Goal: Task Accomplishment & Management: Use online tool/utility

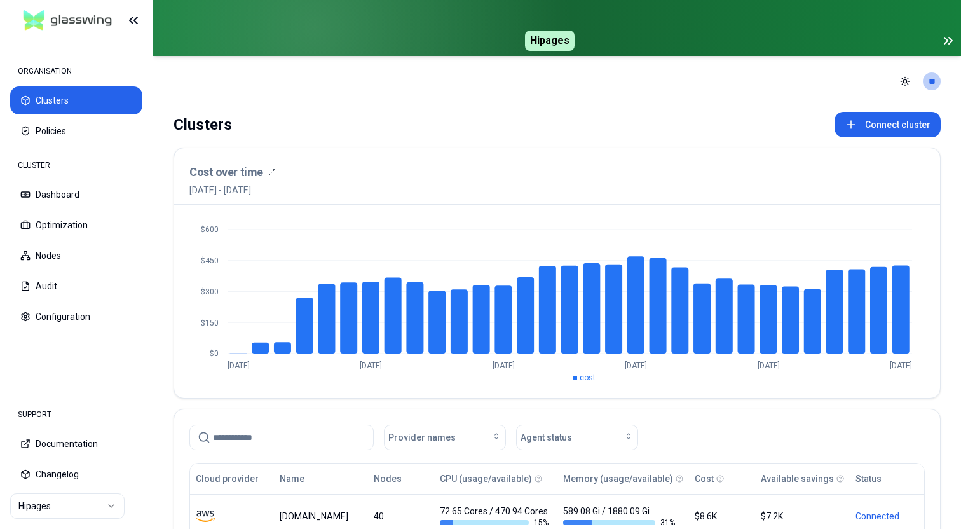
click at [942, 43] on icon at bounding box center [947, 40] width 15 height 15
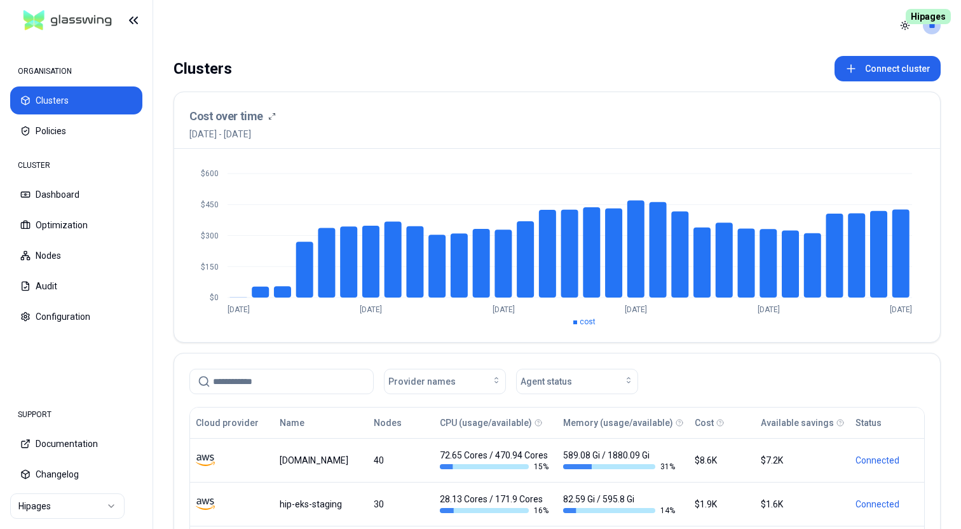
click at [81, 517] on html "ORGANISATION Clusters Policies CLUSTER Dashboard Optimization Nodes Audit Confi…" at bounding box center [480, 264] width 961 height 529
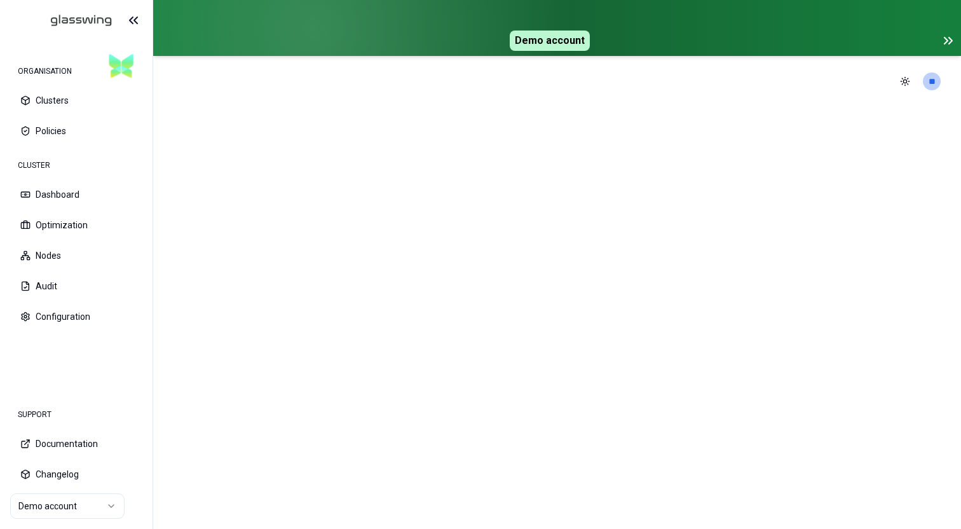
click at [950, 43] on icon at bounding box center [950, 40] width 3 height 6
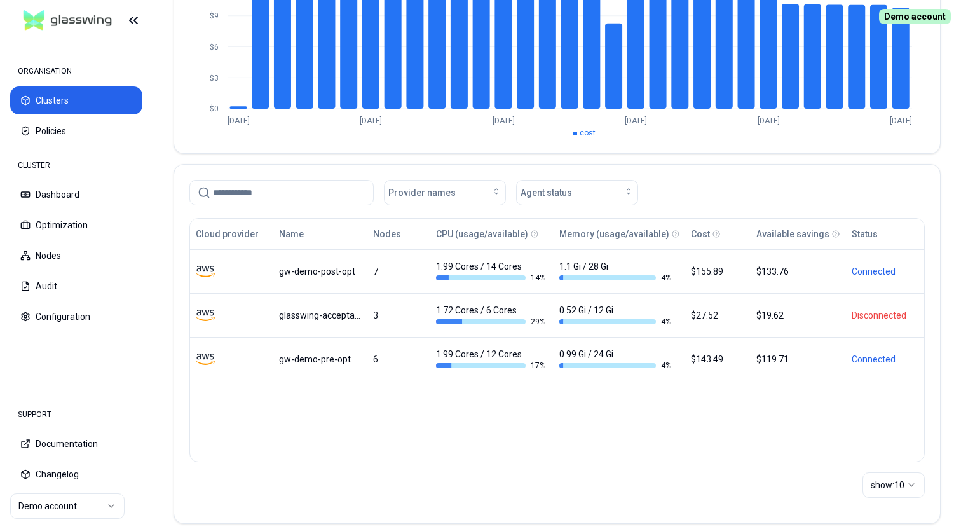
scroll to position [194, 0]
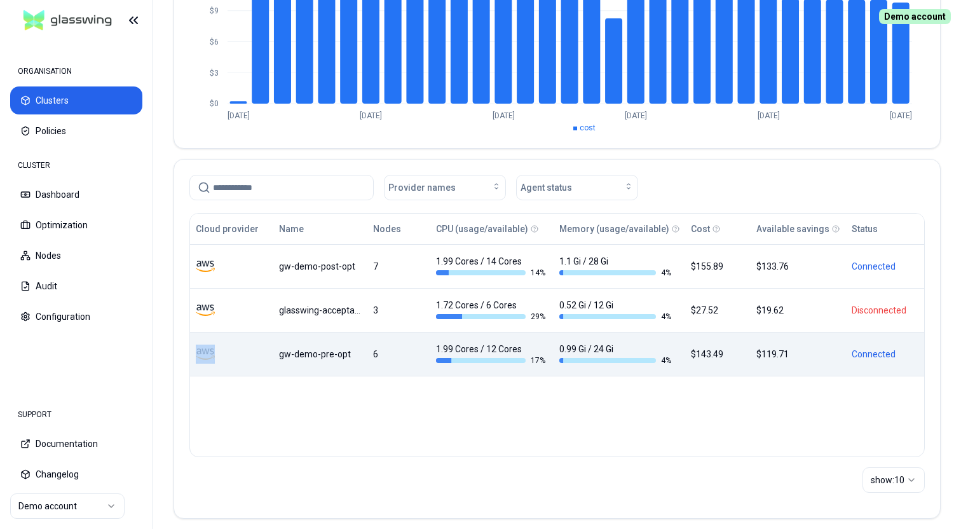
click at [335, 350] on div "gw-demo-pre-opt" at bounding box center [319, 354] width 81 height 13
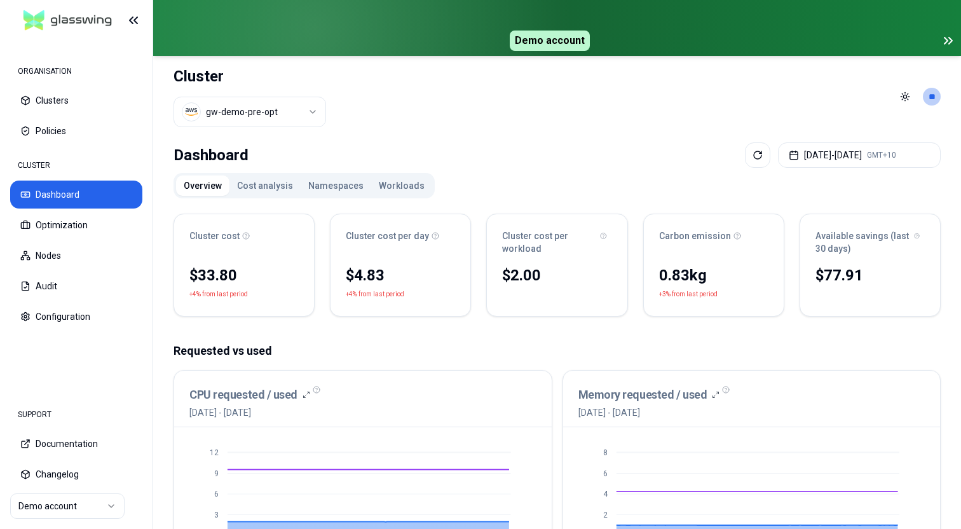
click at [949, 44] on icon at bounding box center [950, 40] width 3 height 6
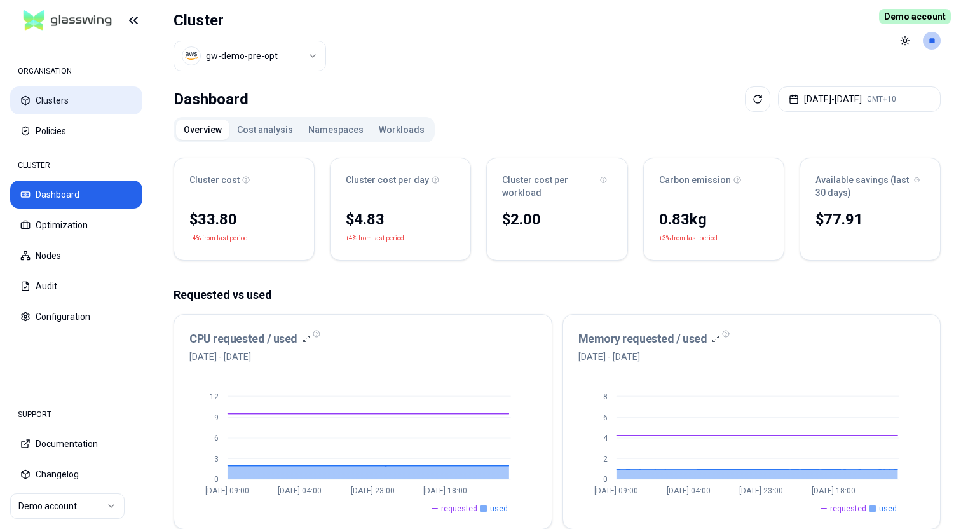
click at [43, 99] on button "Clusters" at bounding box center [76, 100] width 132 height 28
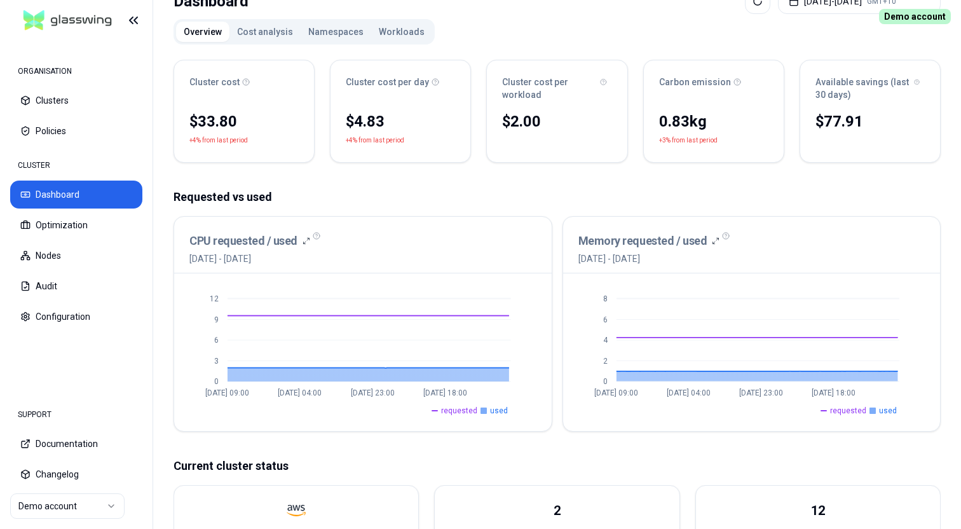
scroll to position [18, 0]
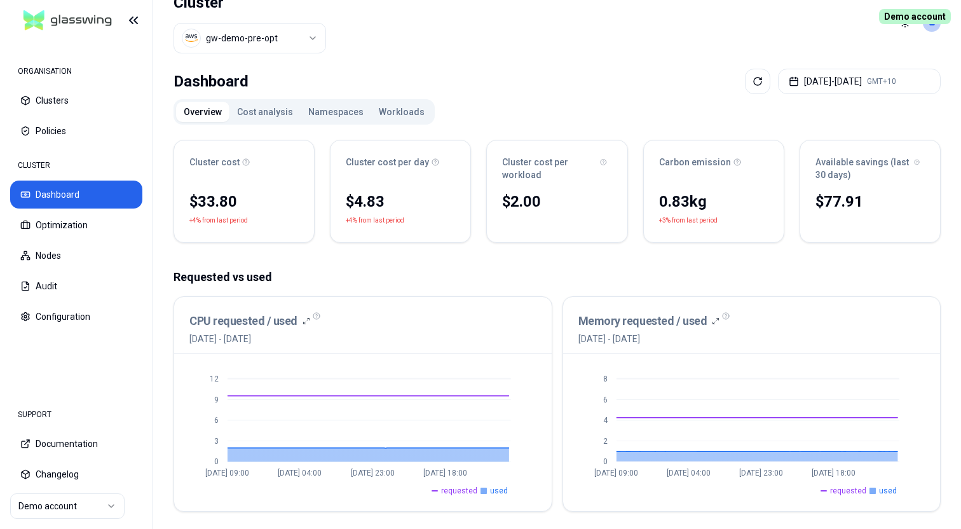
click at [266, 109] on button "Cost analysis" at bounding box center [264, 112] width 71 height 20
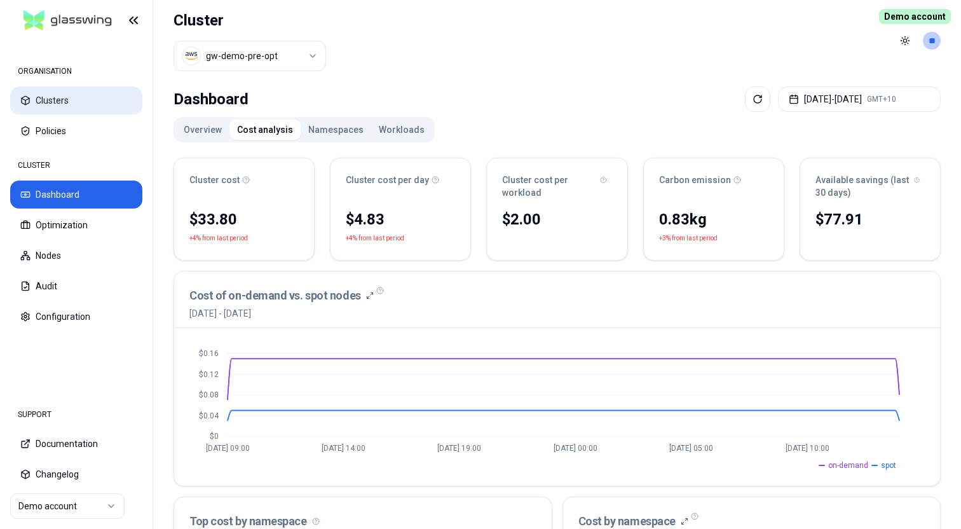
click at [60, 100] on button "Clusters" at bounding box center [76, 100] width 132 height 28
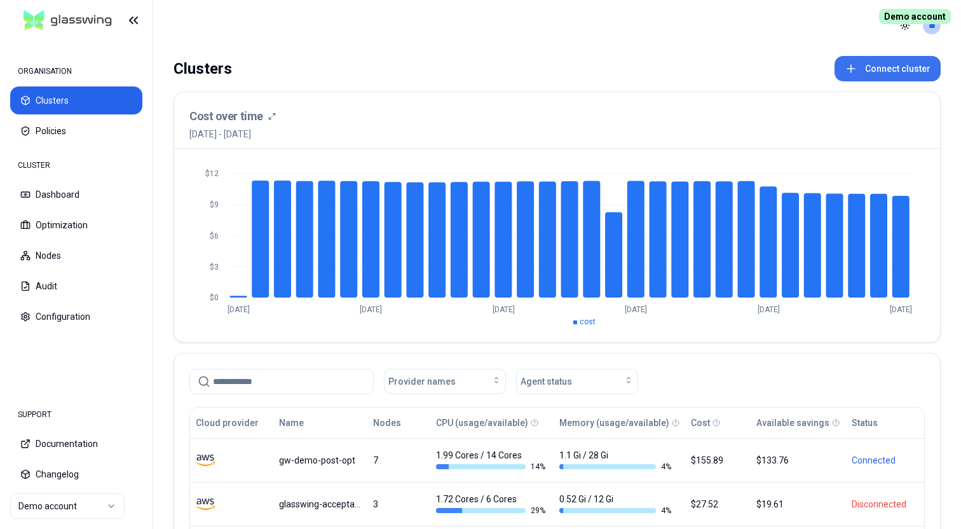
click at [900, 74] on button "Connect cluster" at bounding box center [887, 68] width 106 height 25
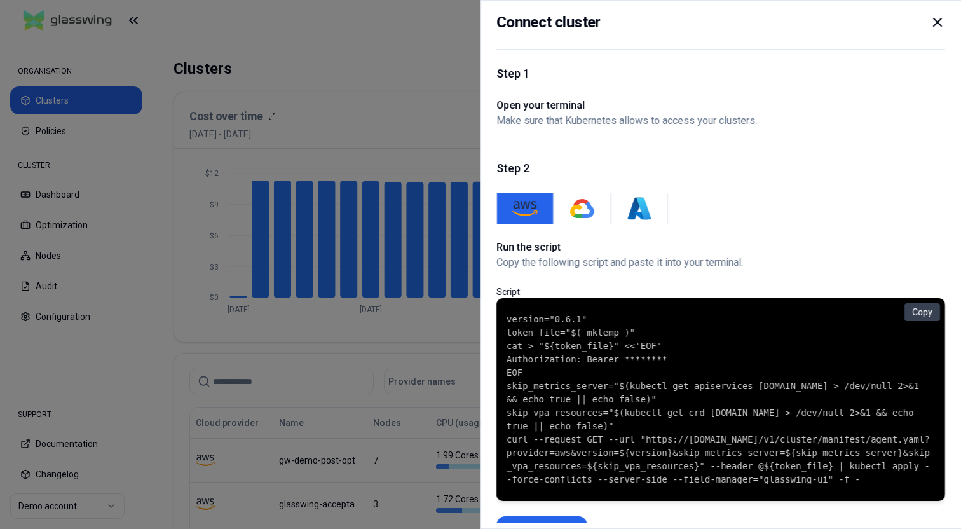
click at [942, 22] on icon at bounding box center [936, 22] width 15 height 15
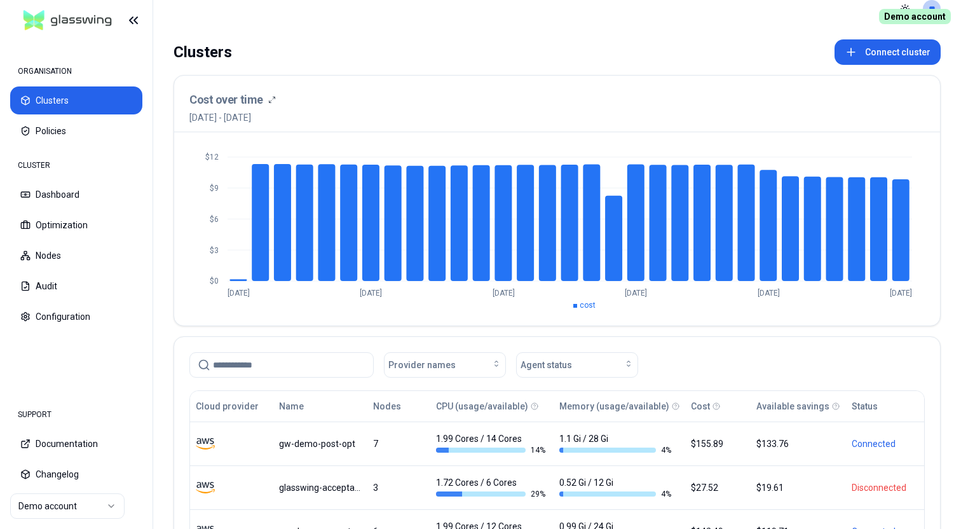
scroll to position [3, 0]
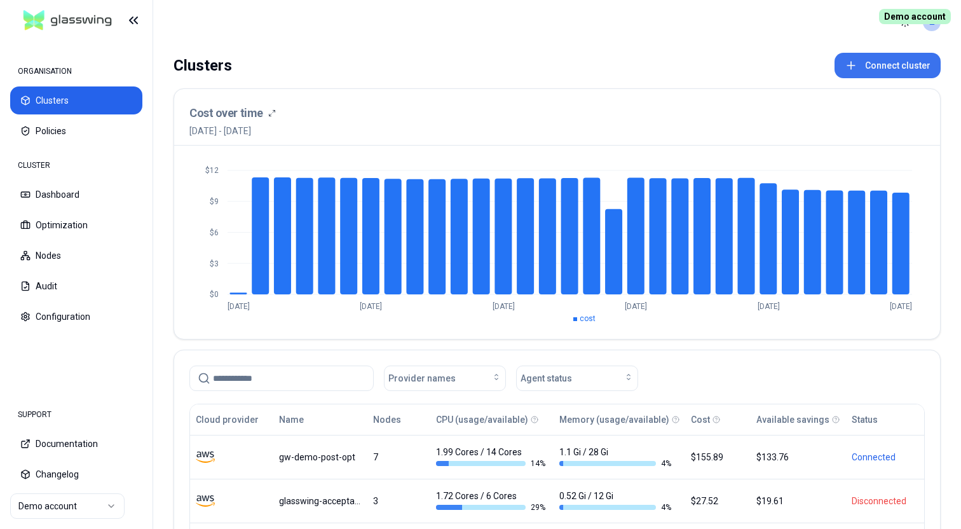
click at [883, 67] on button "Connect cluster" at bounding box center [887, 65] width 106 height 25
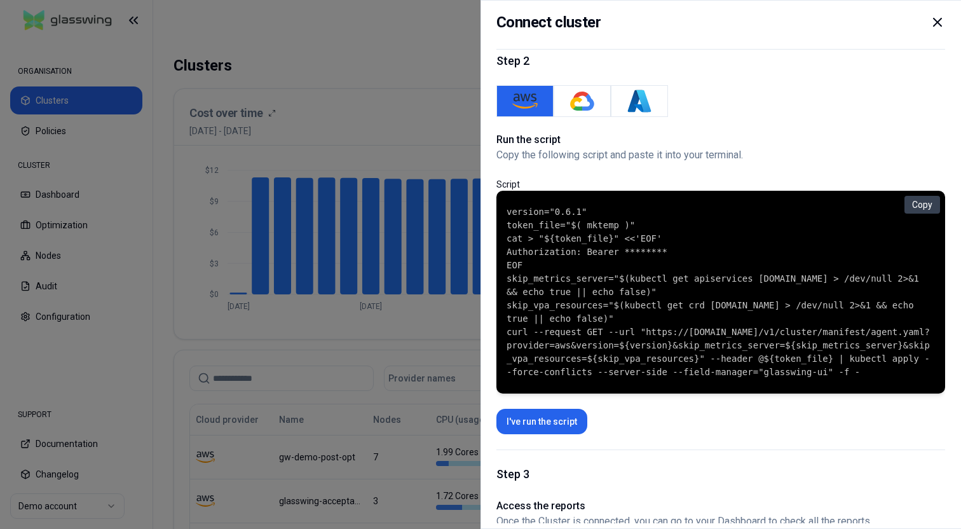
scroll to position [115, 0]
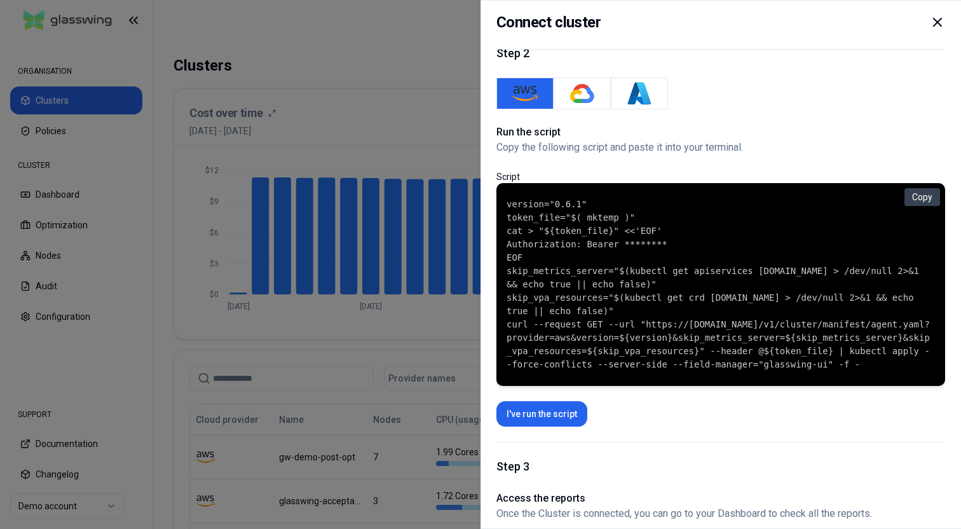
click at [935, 24] on icon at bounding box center [936, 22] width 15 height 15
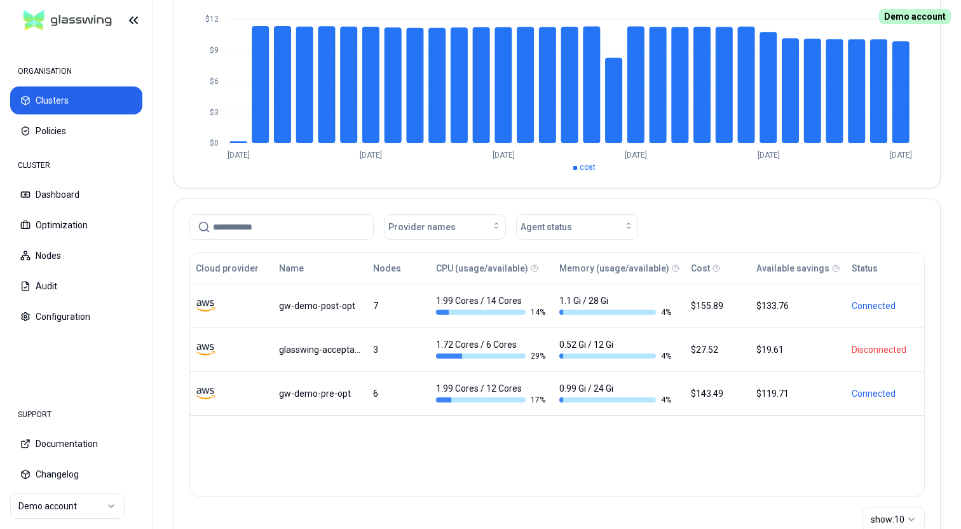
scroll to position [159, 0]
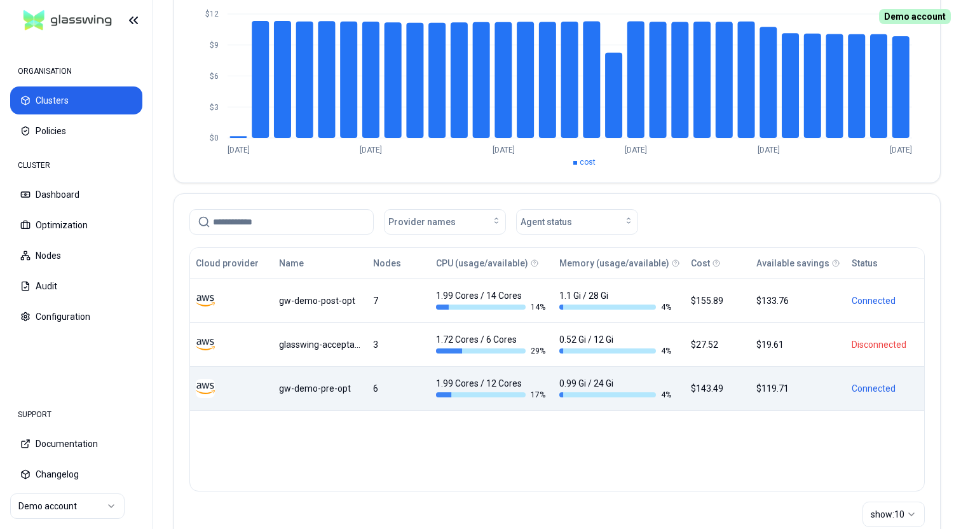
click at [341, 395] on td "gw-demo-pre-opt" at bounding box center [320, 388] width 94 height 44
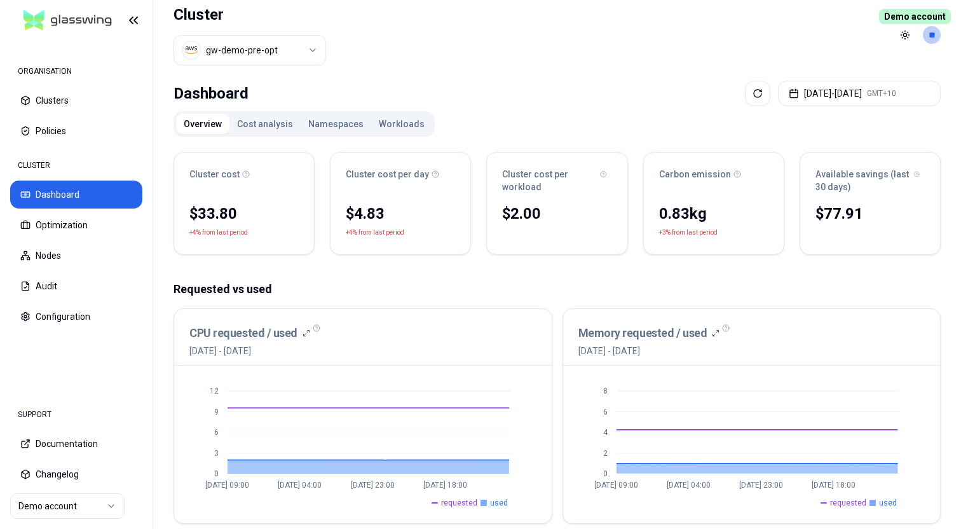
scroll to position [1, 0]
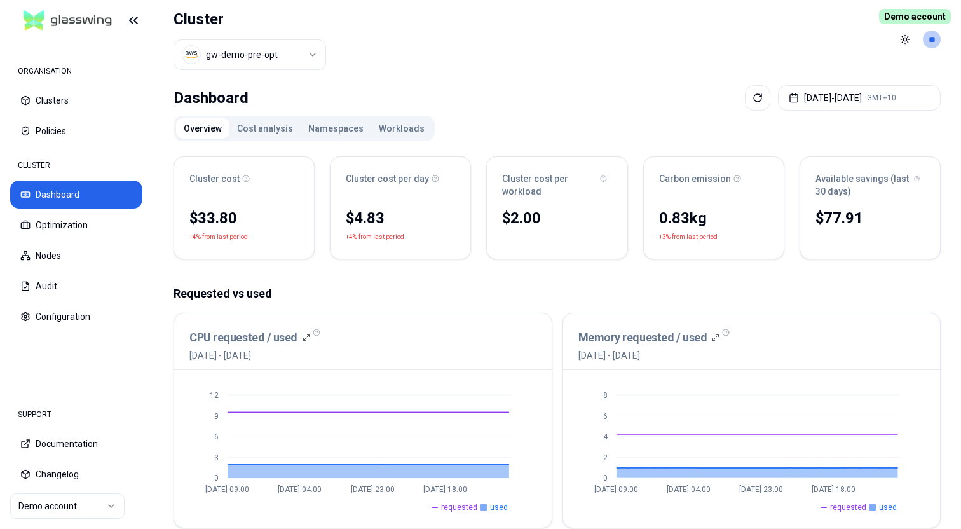
click at [341, 129] on button "Namespaces" at bounding box center [336, 128] width 71 height 20
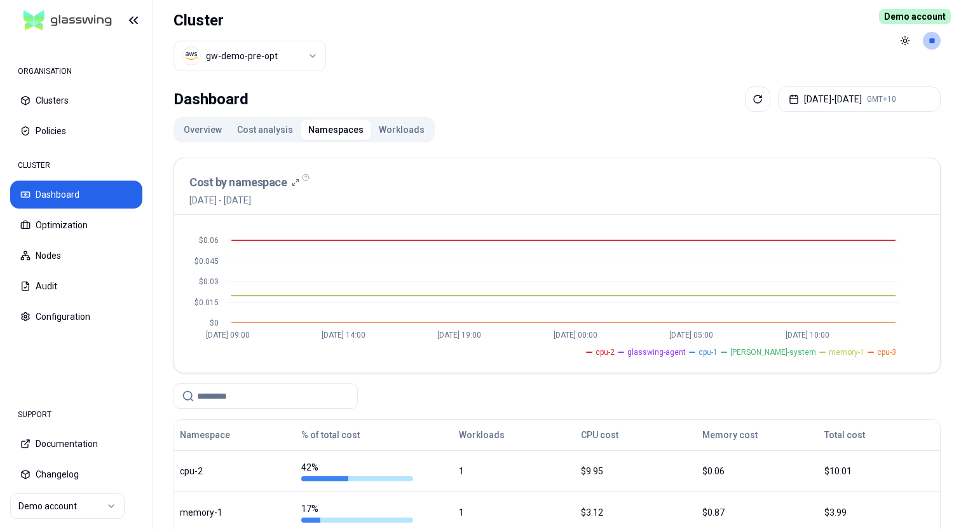
click at [396, 129] on button "Workloads" at bounding box center [401, 129] width 61 height 20
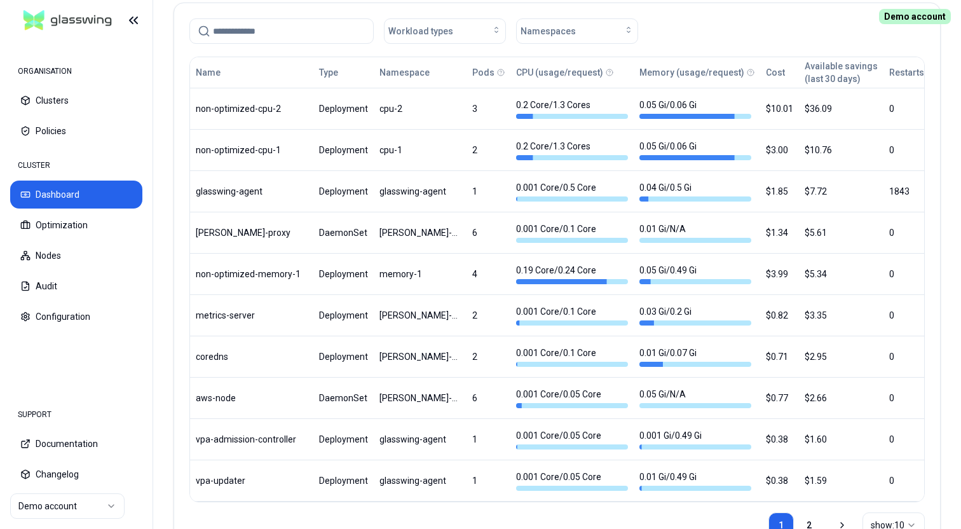
scroll to position [705, 0]
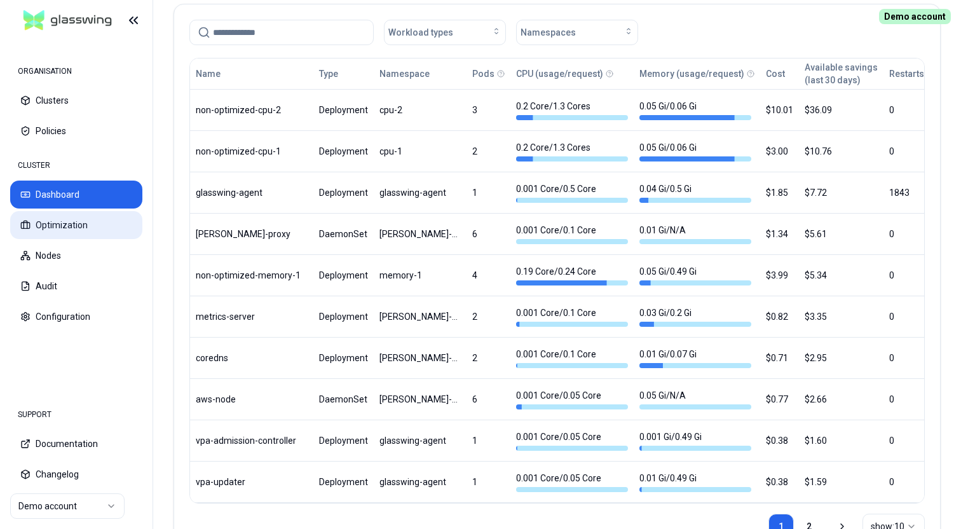
click at [67, 227] on button "Optimization" at bounding box center [76, 225] width 132 height 28
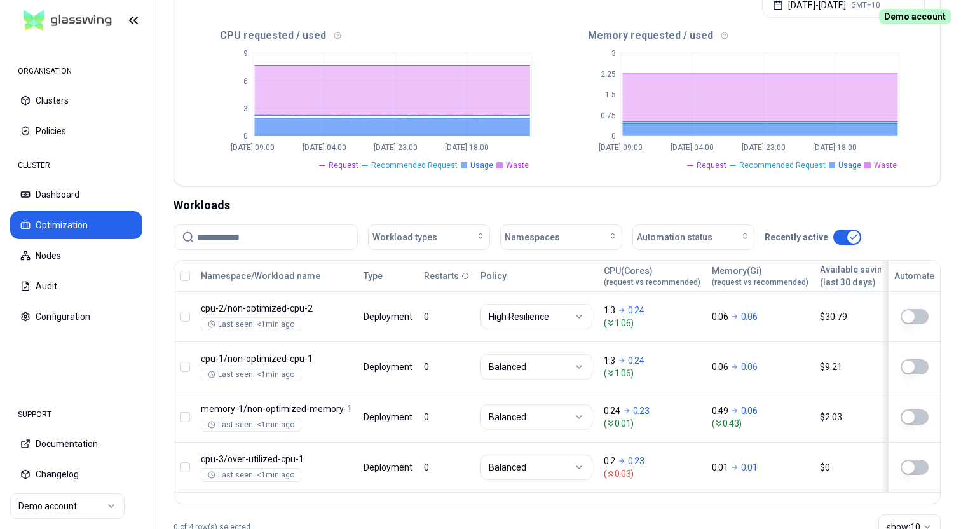
scroll to position [328, 0]
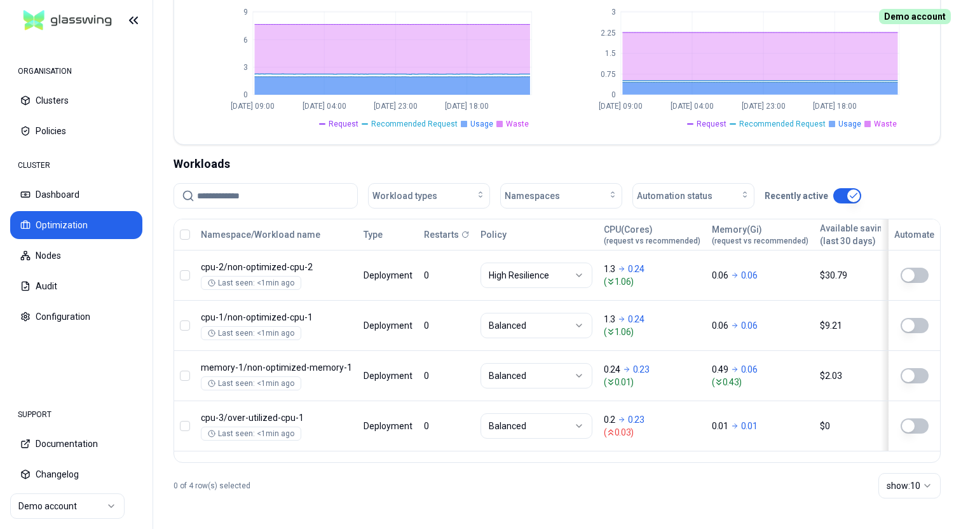
click at [921, 278] on button "button" at bounding box center [914, 274] width 28 height 15
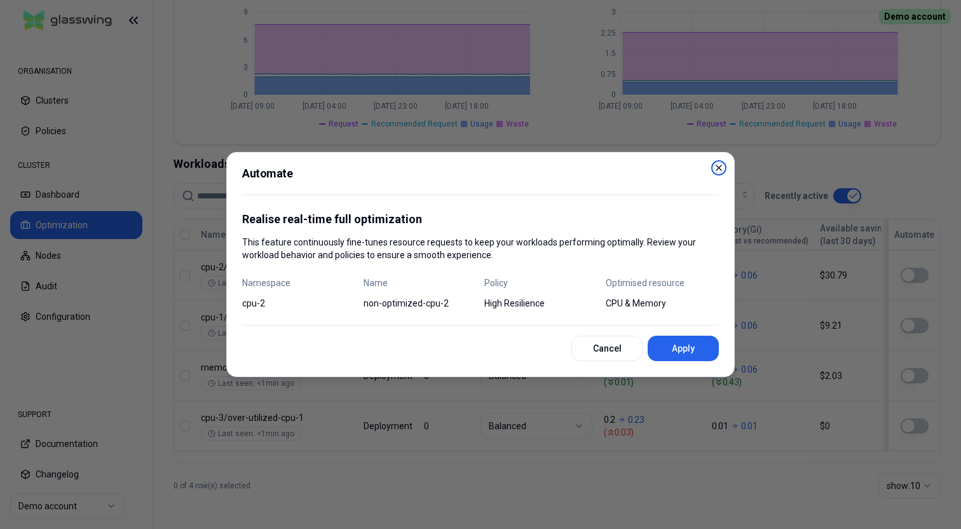
click at [720, 169] on icon "button" at bounding box center [718, 167] width 5 height 5
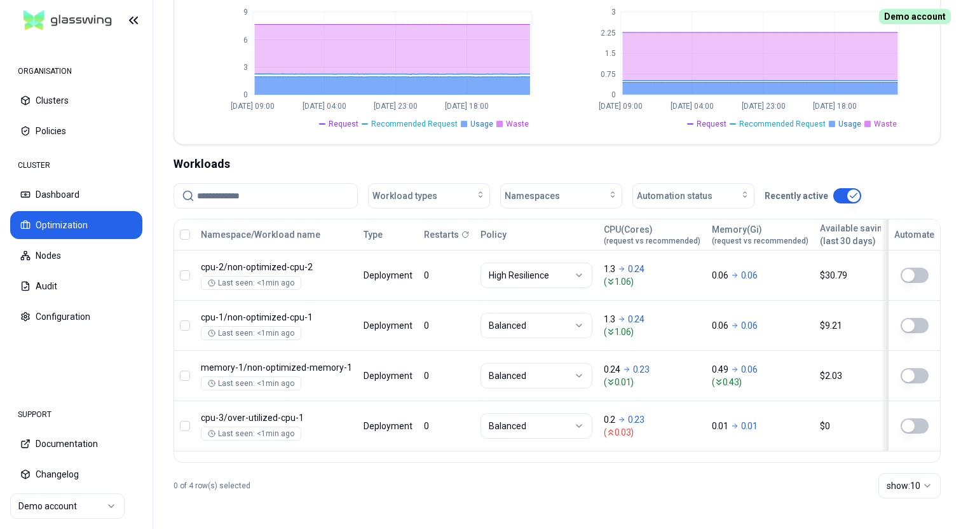
click at [187, 233] on button "button" at bounding box center [185, 234] width 10 height 10
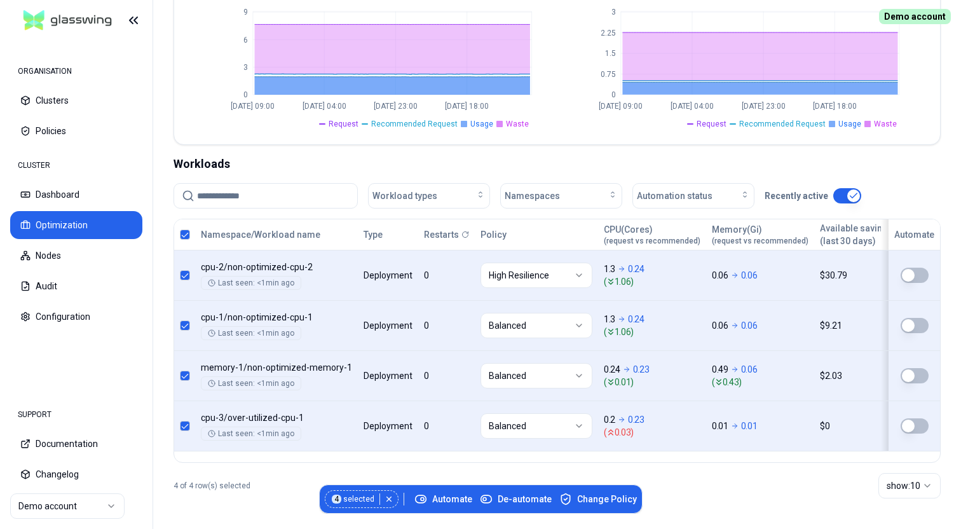
click at [187, 233] on button "button" at bounding box center [185, 234] width 10 height 10
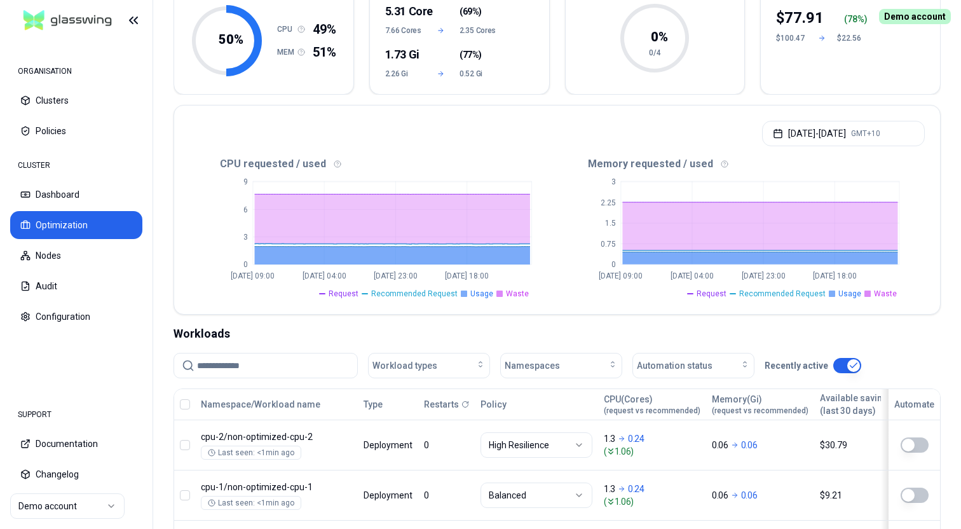
scroll to position [77, 0]
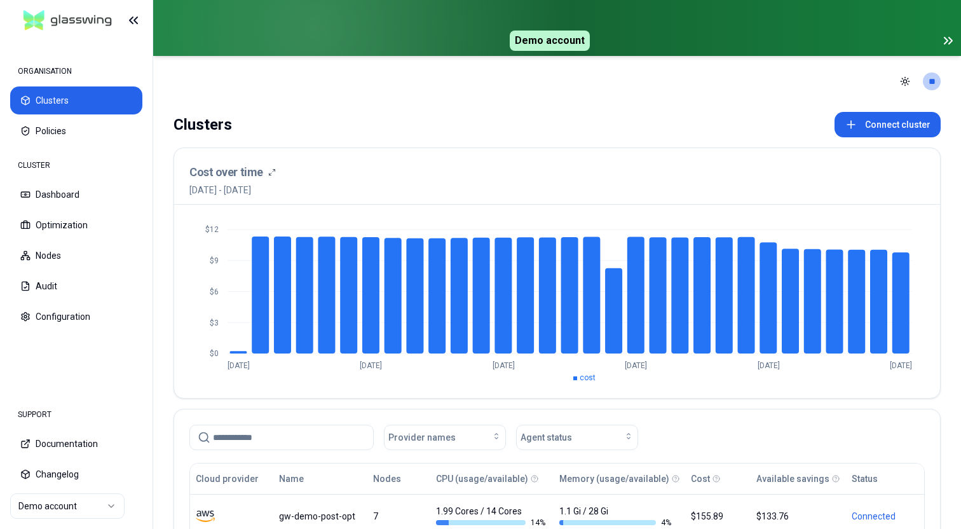
click at [942, 43] on icon at bounding box center [947, 40] width 15 height 15
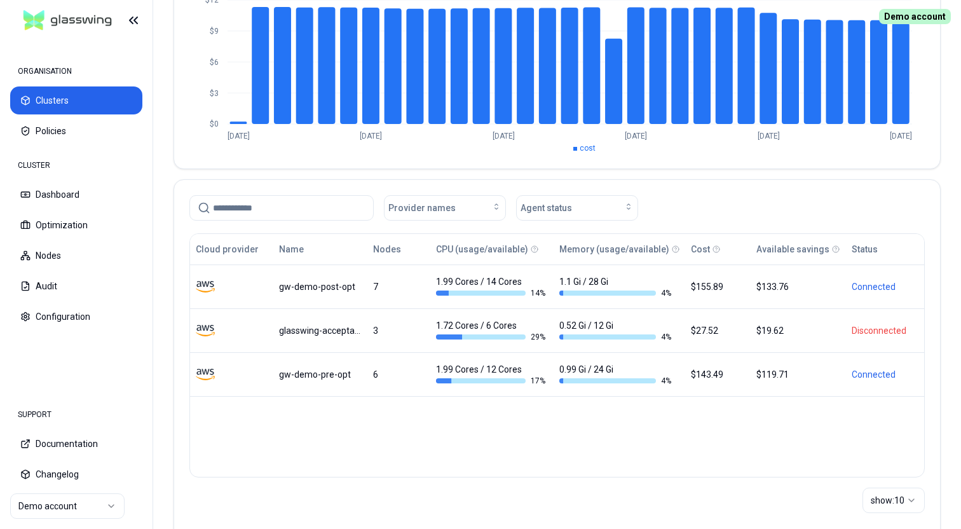
scroll to position [183, 0]
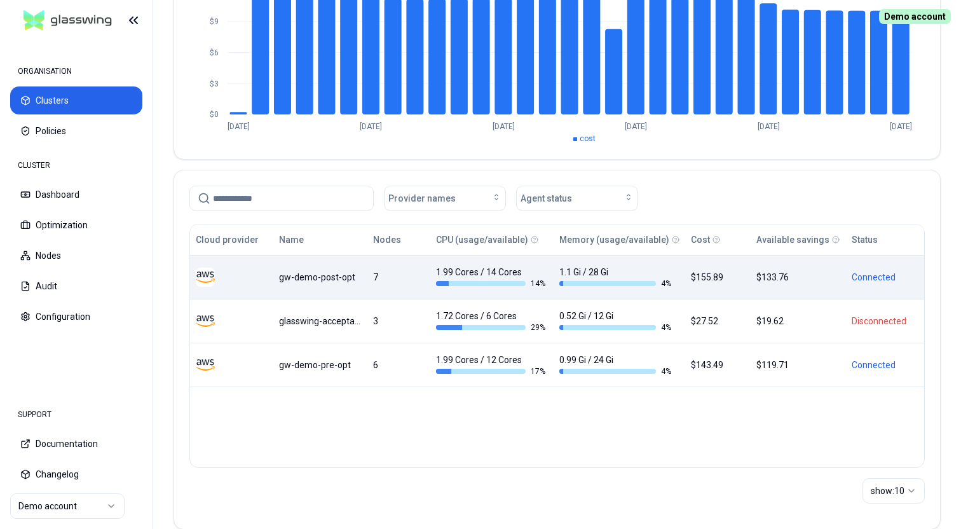
click at [325, 277] on div "gw-demo-post-opt" at bounding box center [319, 277] width 81 height 13
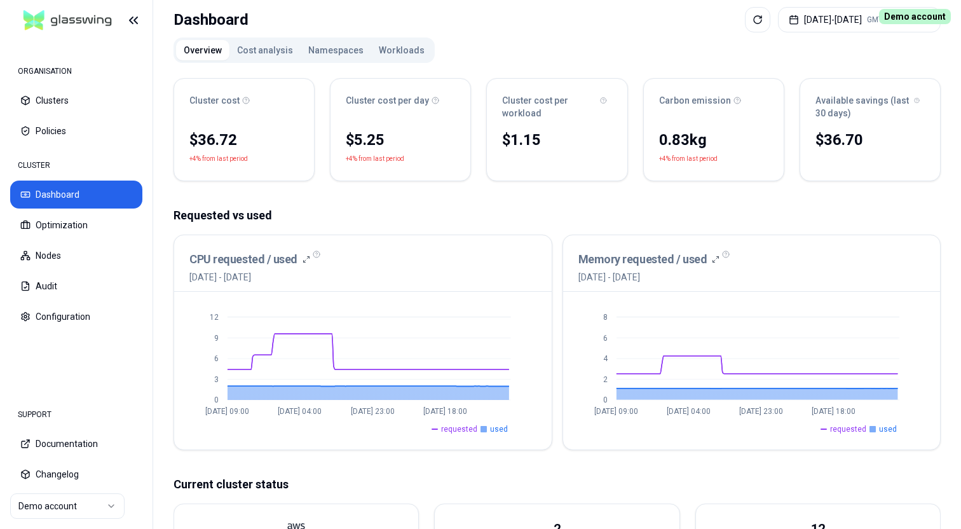
scroll to position [81, 0]
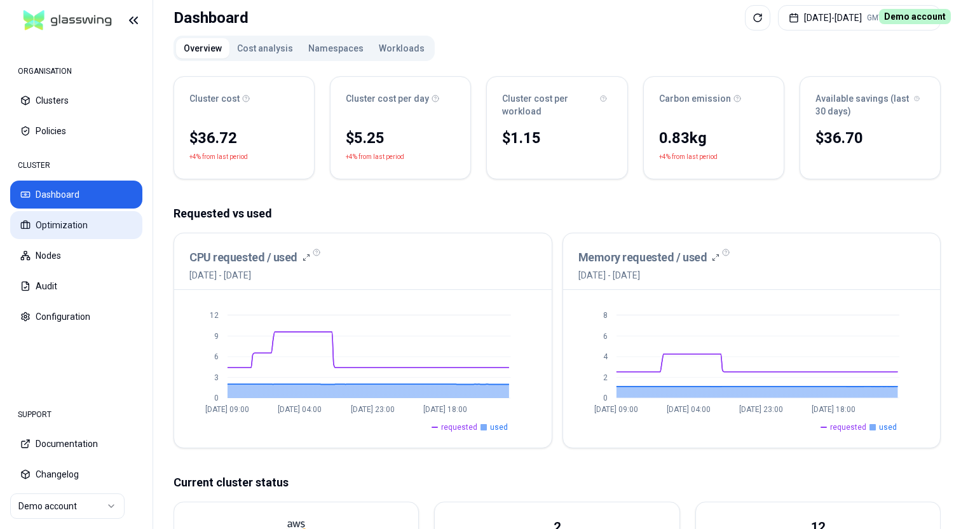
click at [99, 227] on button "Optimization" at bounding box center [76, 225] width 132 height 28
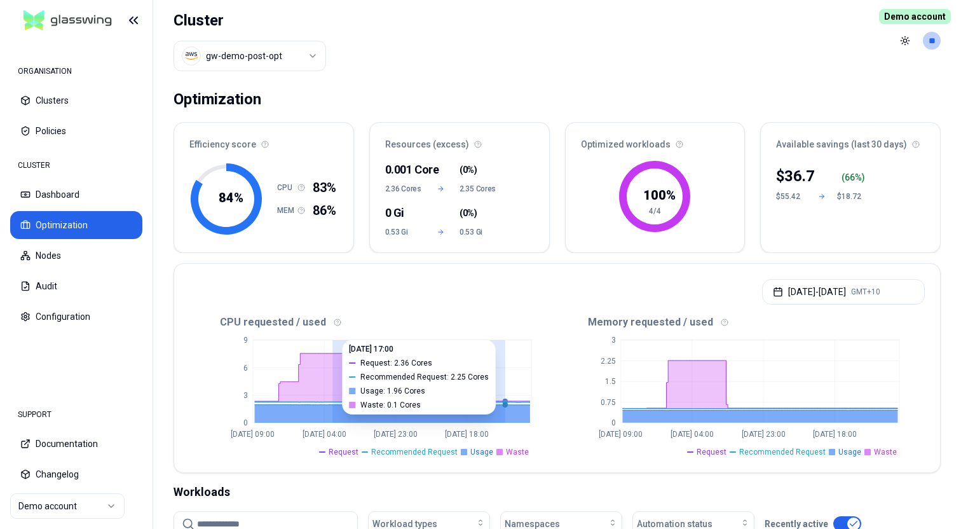
drag, startPoint x: 333, startPoint y: 370, endPoint x: 504, endPoint y: 372, distance: 171.5
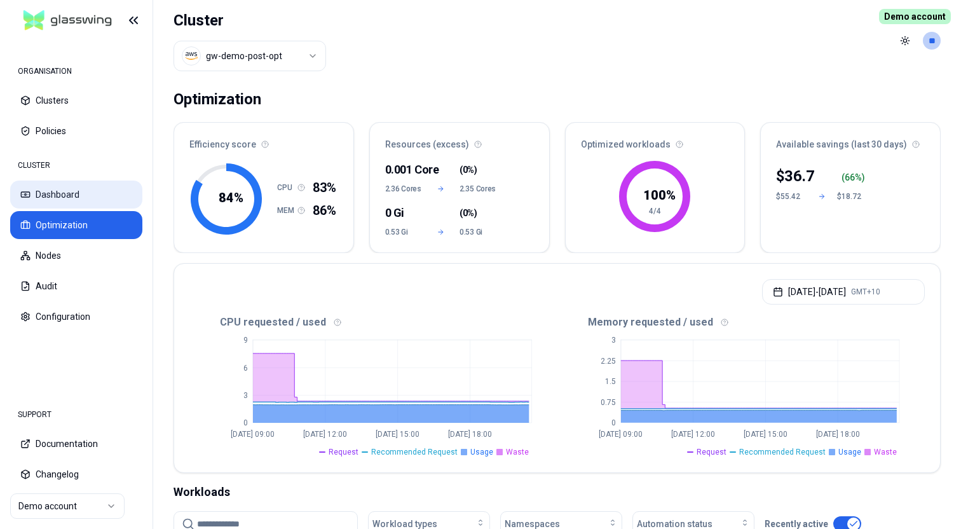
click at [71, 195] on button "Dashboard" at bounding box center [76, 194] width 132 height 28
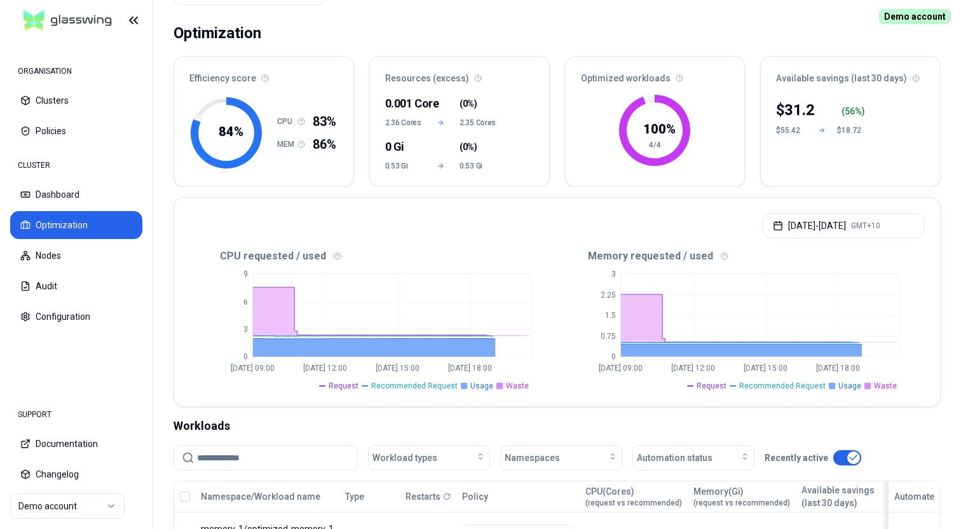
scroll to position [65, 0]
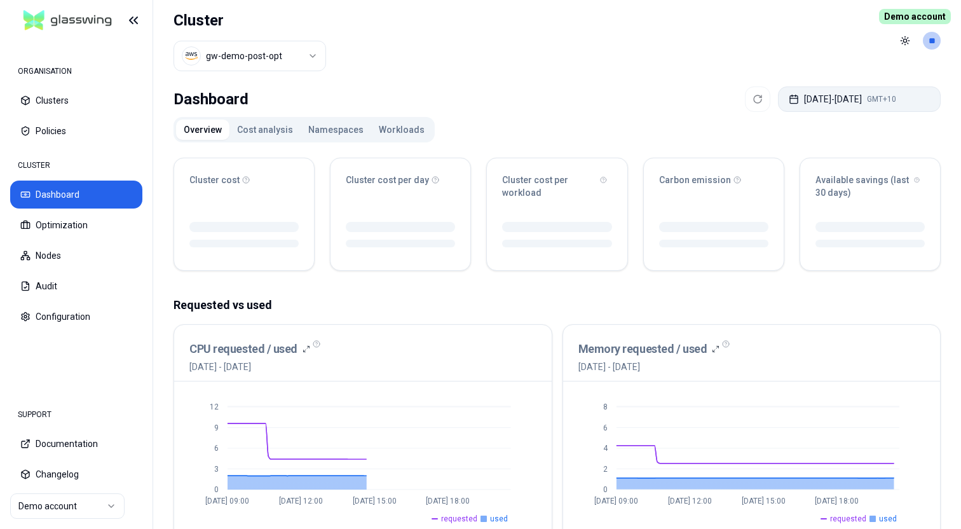
click at [804, 97] on button "[DATE] - [DATE] GMT+10" at bounding box center [859, 98] width 163 height 25
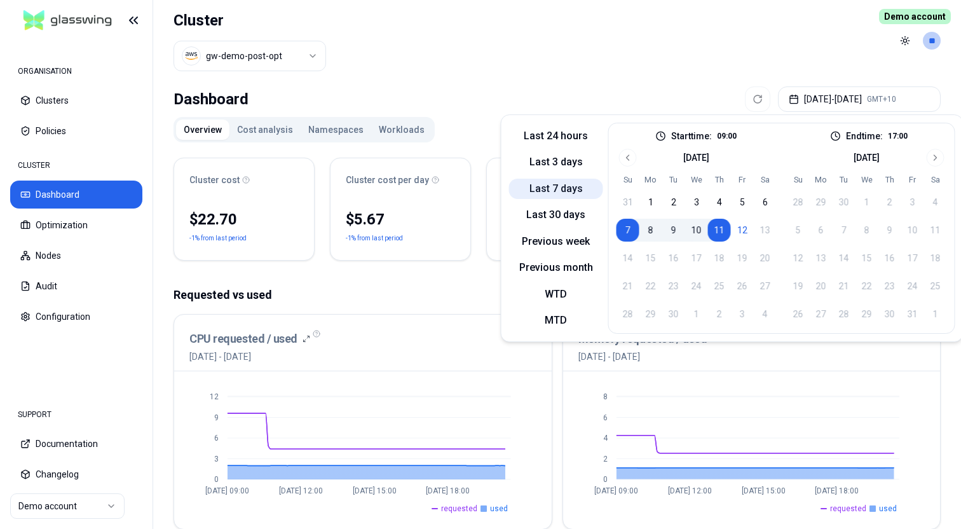
click at [556, 186] on button "Last 7 days" at bounding box center [556, 189] width 94 height 20
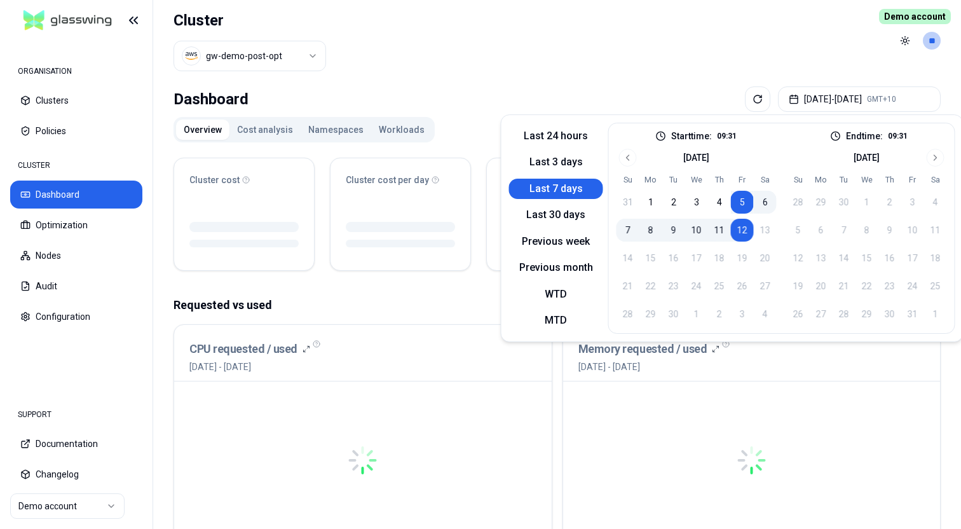
click at [518, 32] on header "Cluster gw-demo-post-opt Toggle theme **" at bounding box center [556, 40] width 807 height 81
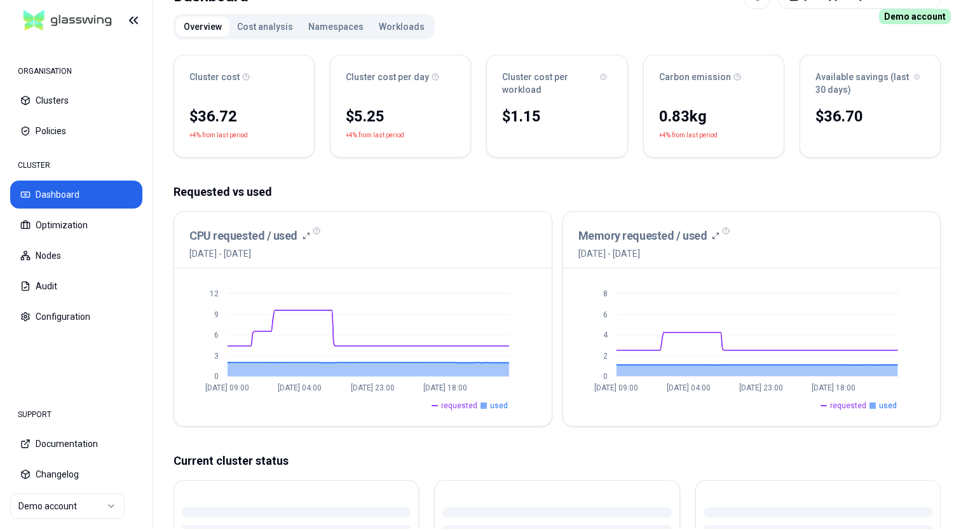
scroll to position [105, 0]
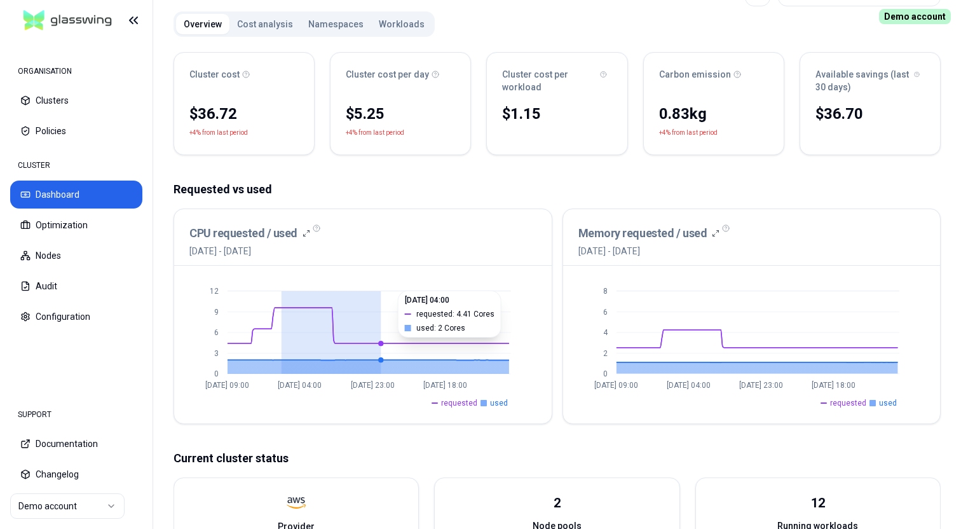
drag, startPoint x: 282, startPoint y: 327, endPoint x: 380, endPoint y: 326, distance: 97.8
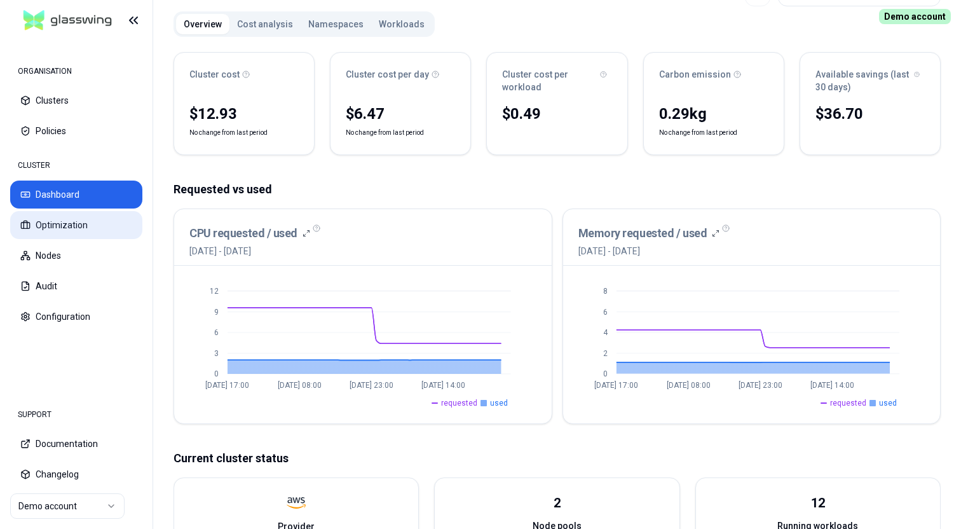
click at [77, 226] on button "Optimization" at bounding box center [76, 225] width 132 height 28
